Goal: Find specific page/section: Find specific page/section

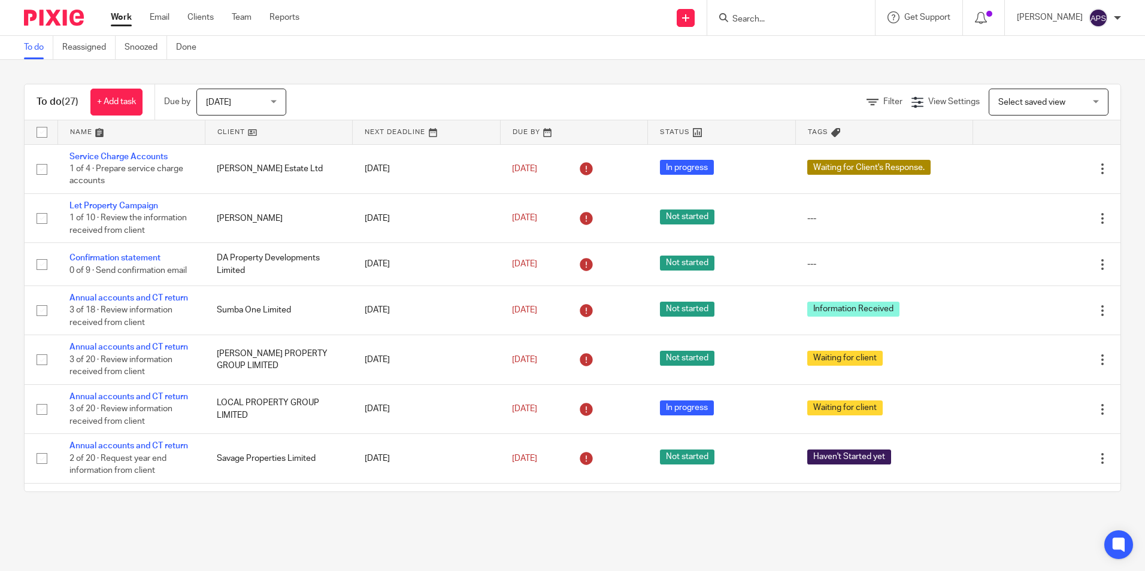
click at [753, 20] on input "Search" at bounding box center [785, 19] width 108 height 11
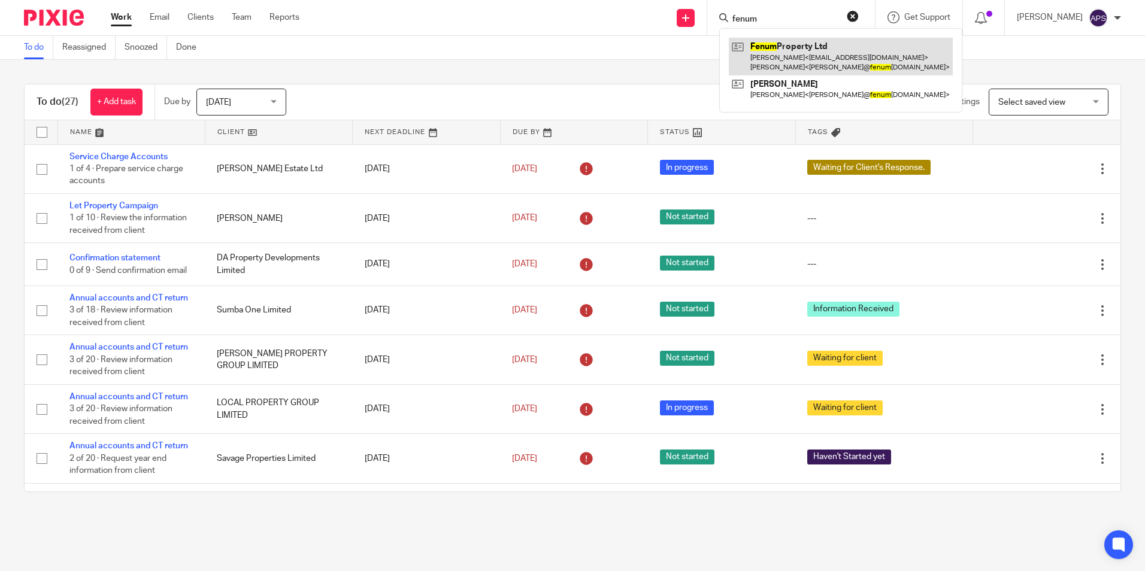
type input "fenum"
click at [824, 65] on link at bounding box center [841, 56] width 224 height 37
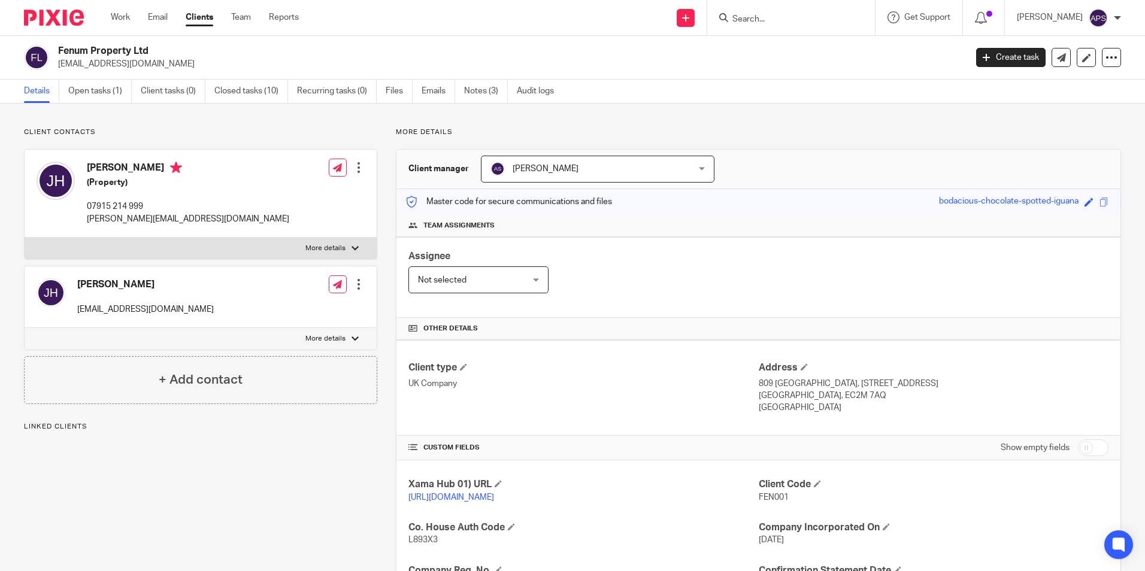
scroll to position [239, 0]
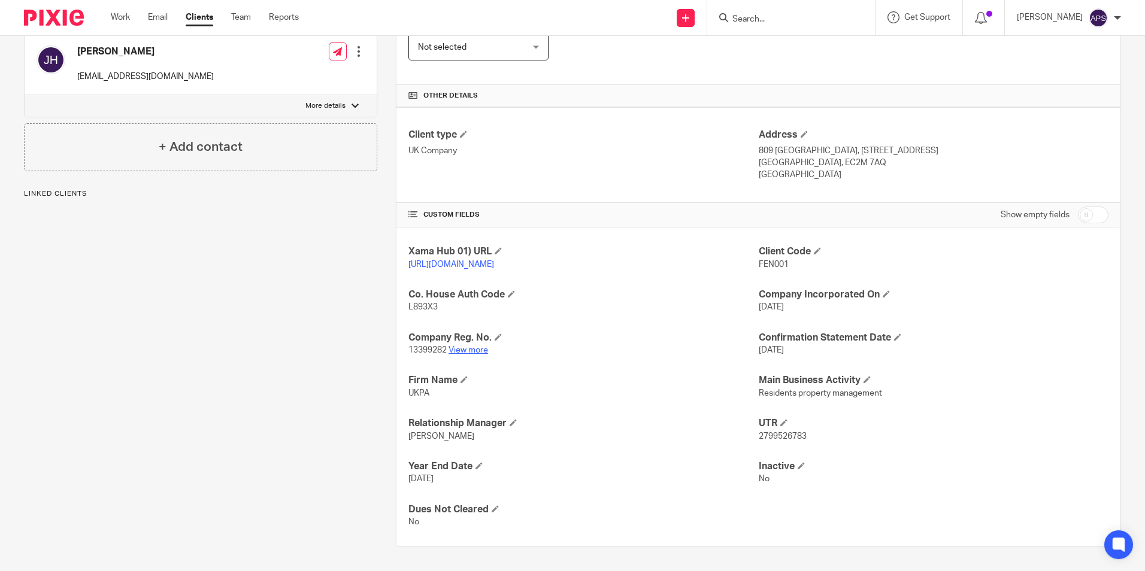
click at [474, 354] on link "View more" at bounding box center [468, 350] width 40 height 8
click at [814, 69] on div "Assignee Not selected Not selected Not selected Aarshika Awale Aayush Niraula A…" at bounding box center [758, 44] width 724 height 81
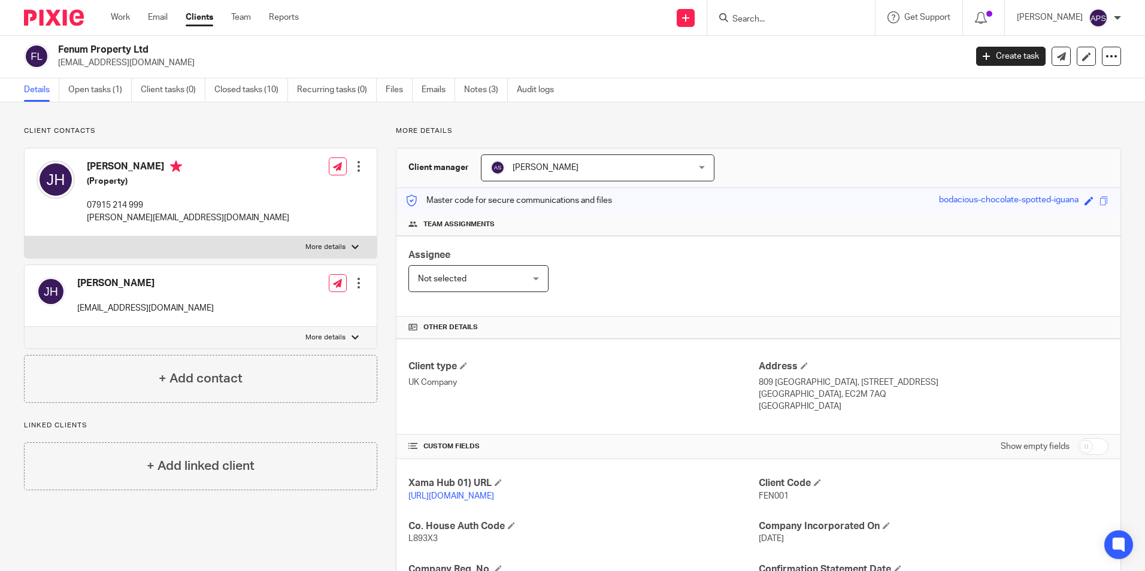
scroll to position [0, 0]
click at [433, 17] on div "Send new email Create task Add client Get Support Contact Support Help Document…" at bounding box center [731, 17] width 828 height 35
click at [792, 95] on div "Details Open tasks (1) Client tasks (0) Closed tasks (10) Recurring tasks (0) F…" at bounding box center [572, 92] width 1145 height 24
click at [777, 59] on p "94jhay@gmail.com" at bounding box center [508, 64] width 900 height 12
click at [57, 21] on img at bounding box center [54, 18] width 60 height 16
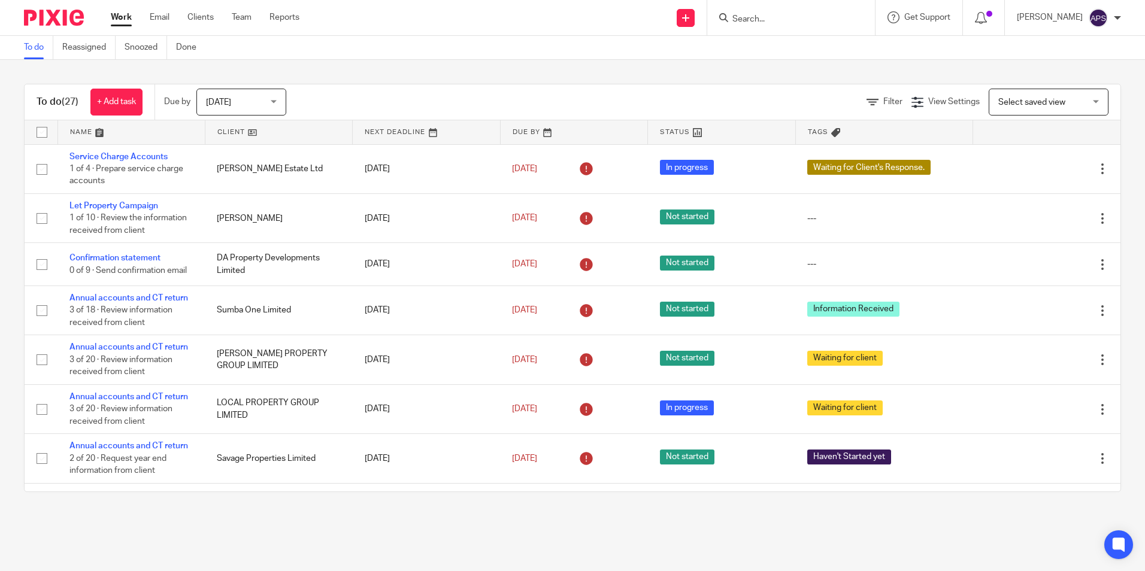
drag, startPoint x: 389, startPoint y: 78, endPoint x: 408, endPoint y: 47, distance: 36.9
click at [747, 20] on input "Search" at bounding box center [785, 19] width 108 height 11
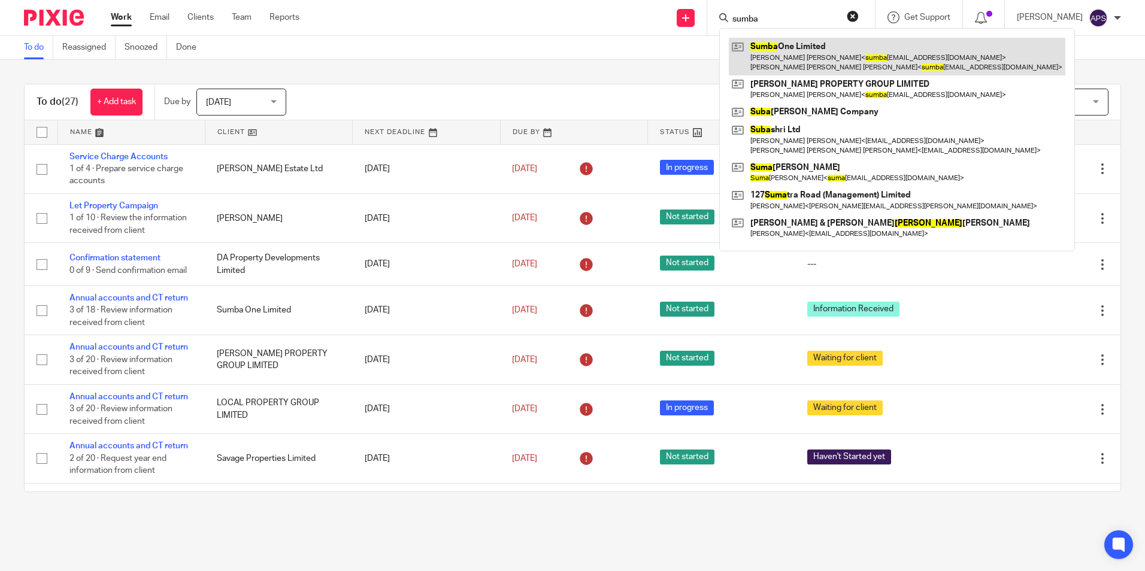
type input "sumba"
click at [817, 67] on link at bounding box center [897, 56] width 336 height 37
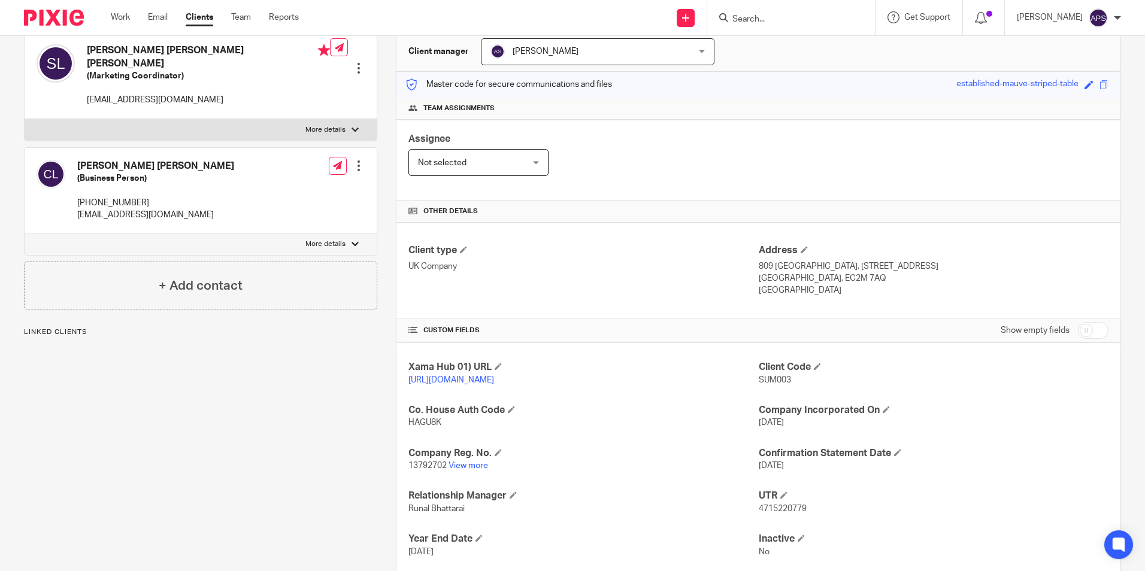
scroll to position [202, 0]
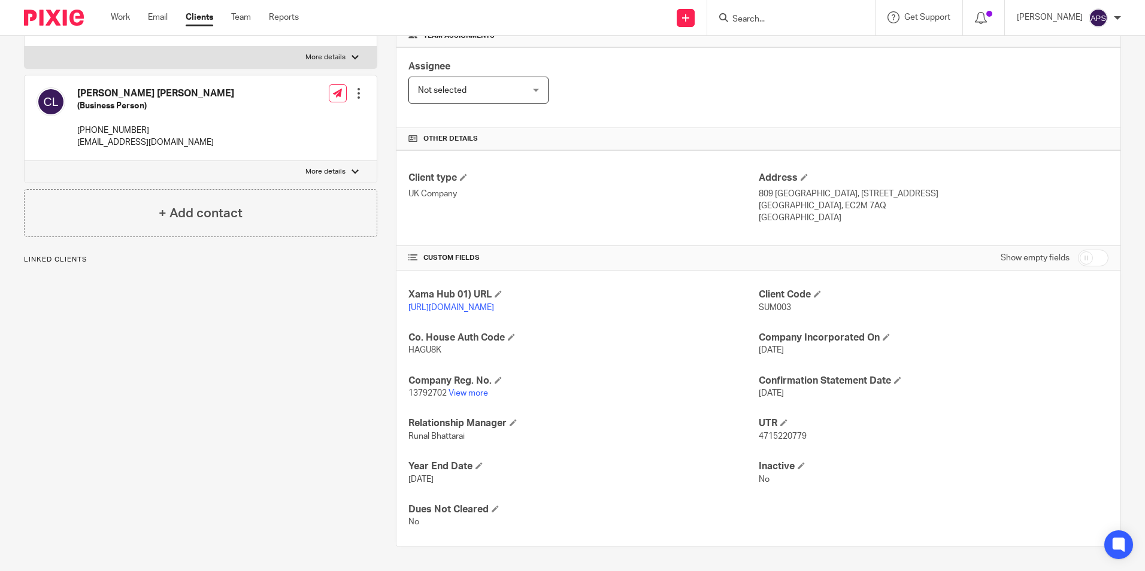
click at [620, 197] on div "Client type UK Company" at bounding box center [583, 198] width 350 height 53
click at [463, 392] on link "View more" at bounding box center [468, 393] width 40 height 8
